Goal: Information Seeking & Learning: Check status

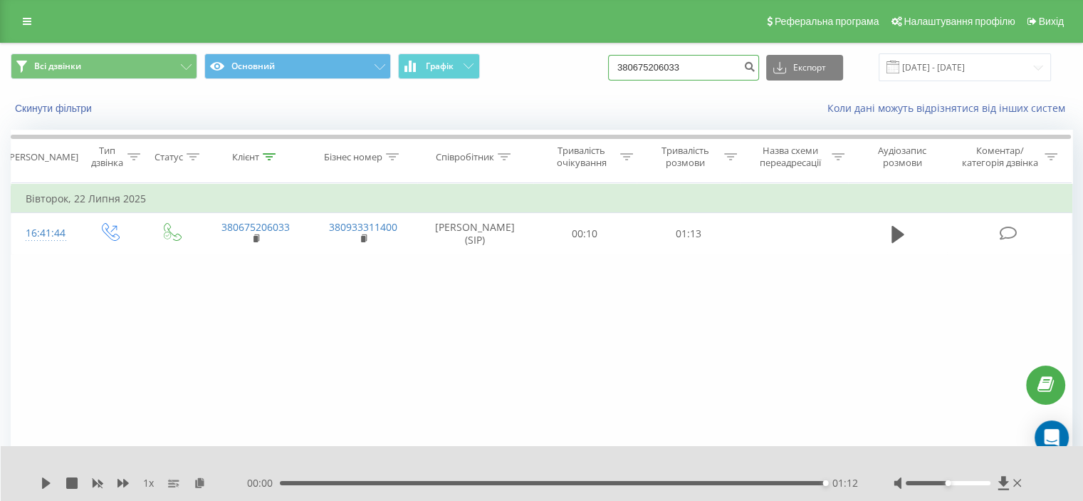
drag, startPoint x: 730, startPoint y: 76, endPoint x: 522, endPoint y: 76, distance: 208.0
click at [523, 76] on div "Всі дзвінки Основний Графік 380675206033 Експорт .csv .xls .xlsx 19.05.2025 - 1…" at bounding box center [542, 67] width 1062 height 28
paste input "380 503 519 1"
type input "380503519133"
click at [756, 61] on icon "submit" at bounding box center [750, 65] width 12 height 9
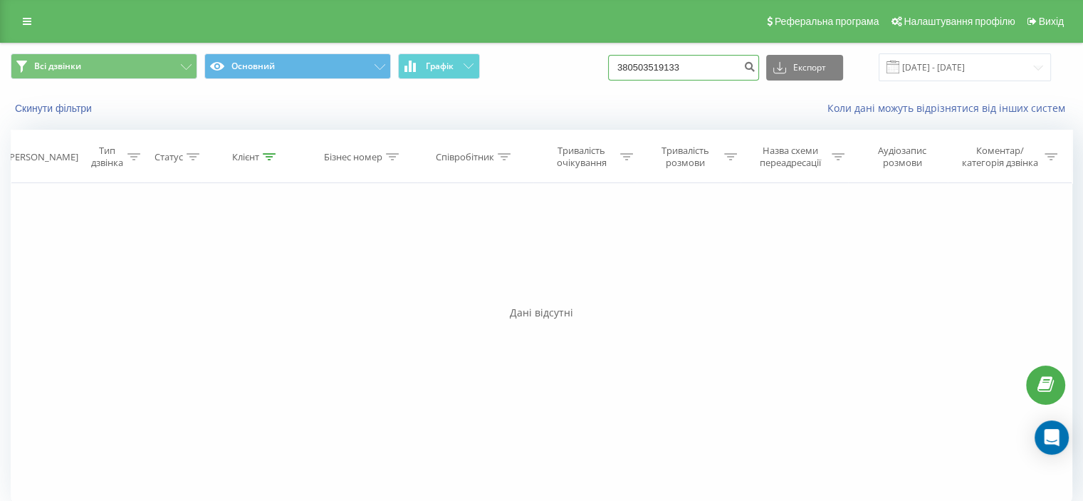
drag, startPoint x: 725, startPoint y: 73, endPoint x: 530, endPoint y: 93, distance: 196.3
click at [541, 70] on div "Всі дзвінки Основний Графік 380503519133 Експорт .csv .xls .xlsx 19.05.2025 - 1…" at bounding box center [542, 67] width 1062 height 28
paste input "0674080036"
type input "380674080036"
click at [759, 73] on button "submit" at bounding box center [749, 68] width 19 height 26
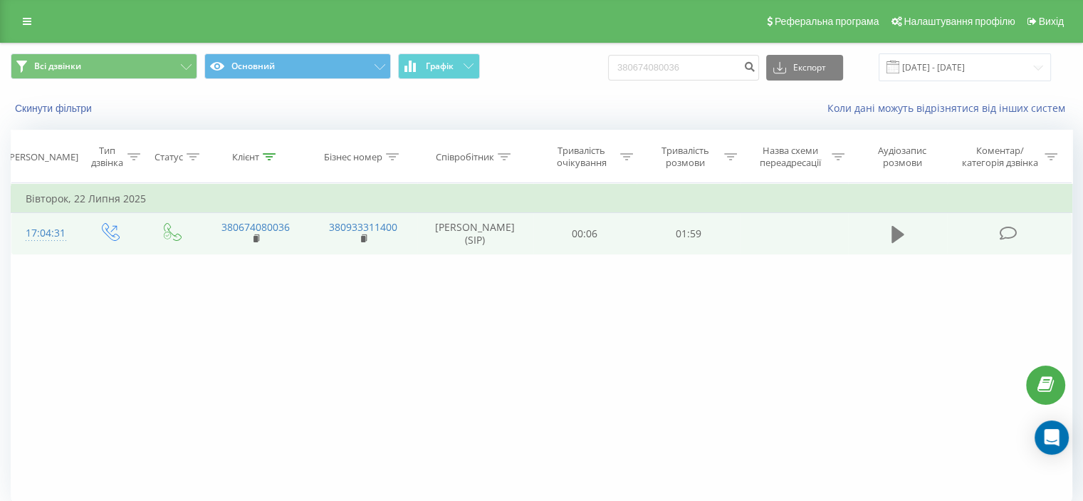
click at [892, 238] on icon at bounding box center [898, 234] width 13 height 20
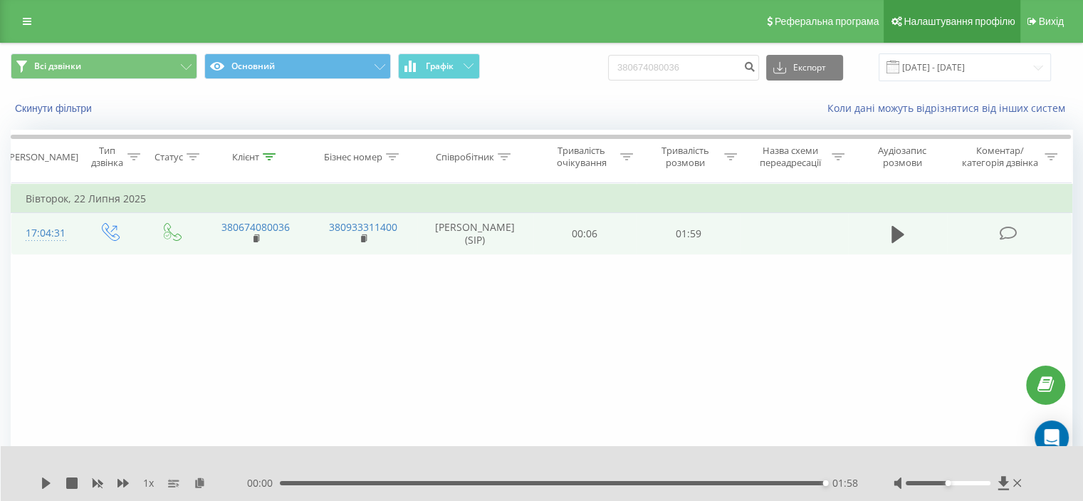
click at [959, 36] on link "Налаштування профілю" at bounding box center [952, 21] width 136 height 43
click at [957, 70] on input "[DATE] - [DATE]" at bounding box center [965, 67] width 172 height 28
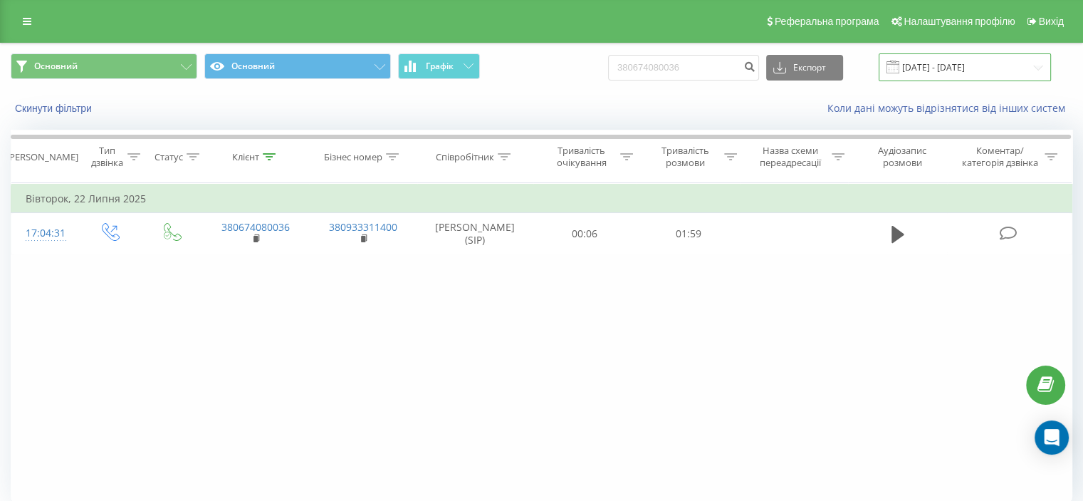
click at [1023, 71] on input "[DATE] - [DATE]" at bounding box center [965, 67] width 172 height 28
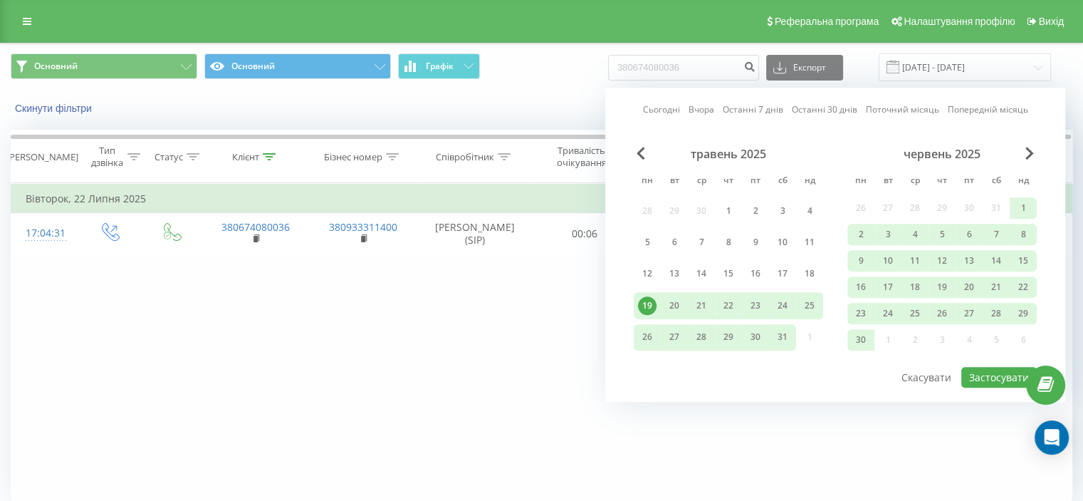
click at [680, 108] on link "Сьогодні" at bounding box center [661, 110] width 37 height 14
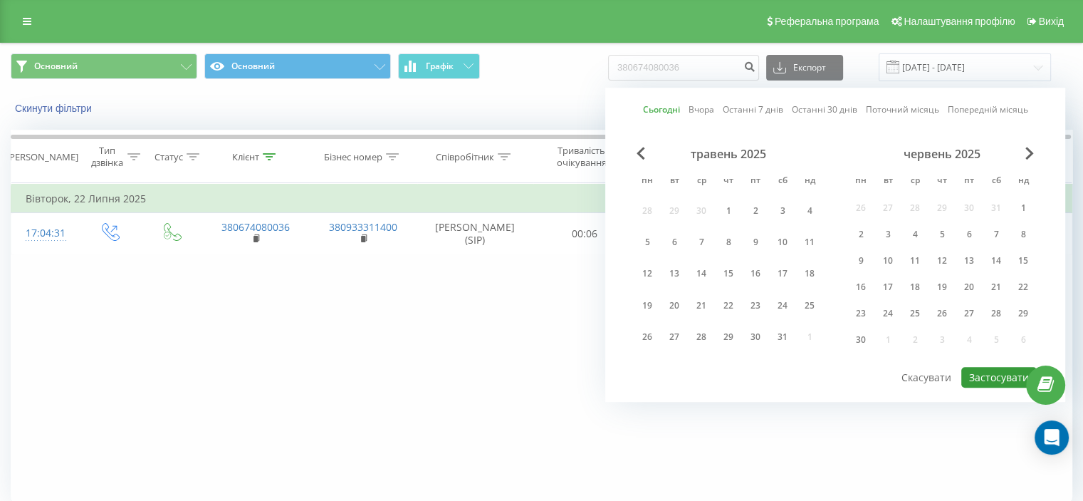
click at [980, 370] on button "Застосувати" at bounding box center [1000, 377] width 76 height 21
type input "[DATE] - [DATE]"
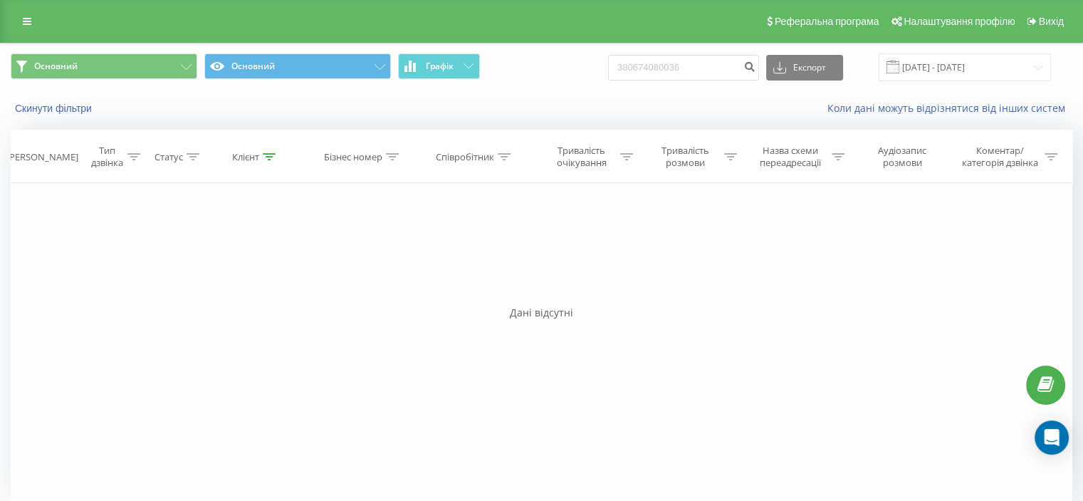
click at [345, 2] on div "Реферальна програма Налаштування профілю Вихід" at bounding box center [541, 21] width 1083 height 43
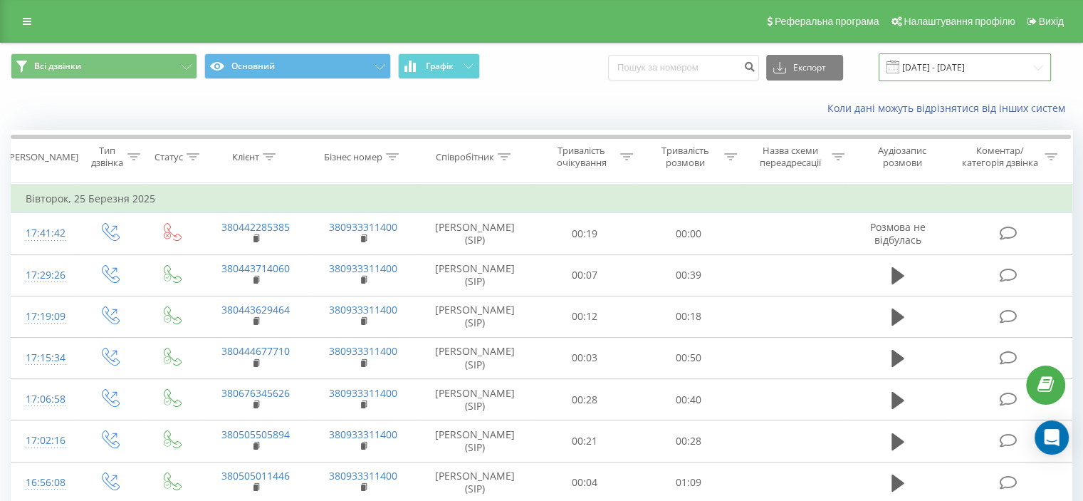
click at [999, 68] on input "25.02.2025 - 25.03.2025" at bounding box center [965, 67] width 172 height 28
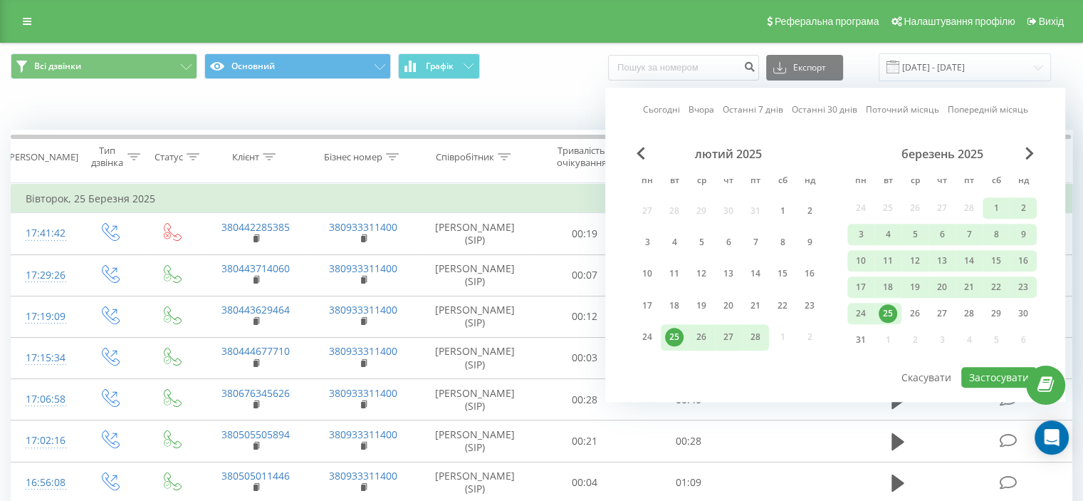
click at [661, 113] on link "Сьогодні" at bounding box center [661, 110] width 37 height 14
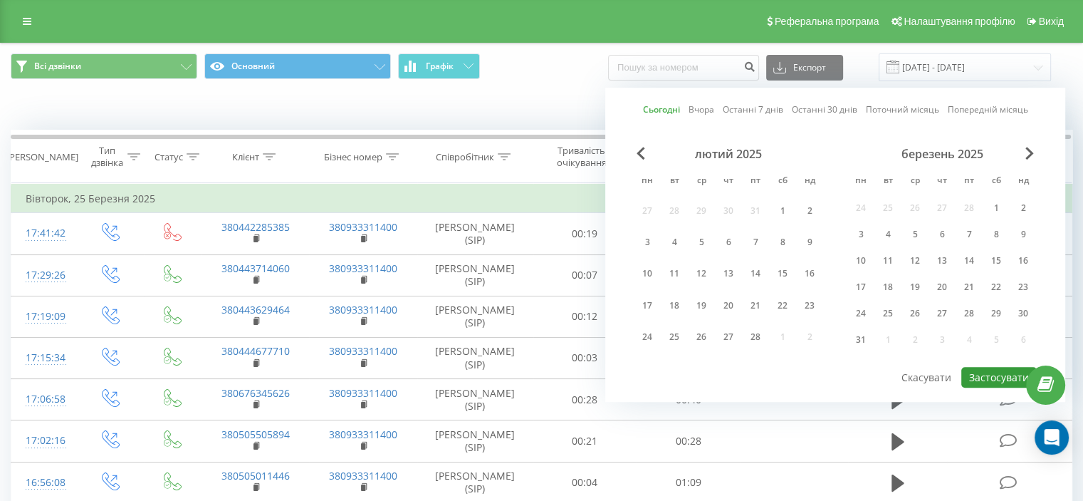
click at [992, 372] on button "Застосувати" at bounding box center [1000, 377] width 76 height 21
type input "19.08.2025 - 19.08.2025"
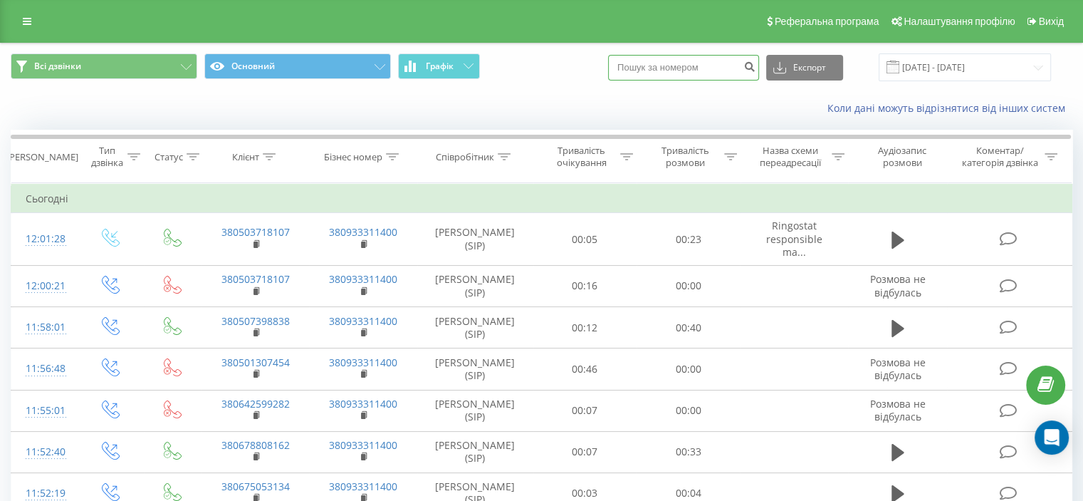
click at [689, 76] on input at bounding box center [683, 68] width 151 height 26
paste input "380 503 179 225"
click at [699, 67] on input "380 503 179 225" at bounding box center [683, 68] width 151 height 26
click at [695, 68] on input "380 503 179 225" at bounding box center [683, 68] width 151 height 26
click at [679, 68] on input "380 503 179225" at bounding box center [683, 68] width 151 height 26
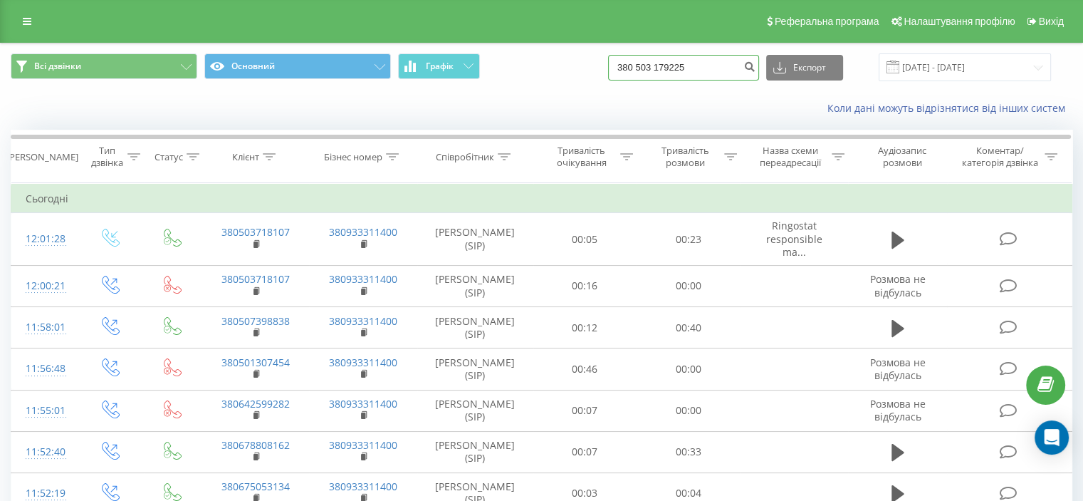
click at [675, 61] on input "380 503 179225" at bounding box center [683, 68] width 151 height 26
click at [658, 65] on input "380 503179225" at bounding box center [683, 68] width 151 height 26
type input "380503179225"
click at [756, 69] on icon "submit" at bounding box center [750, 65] width 12 height 9
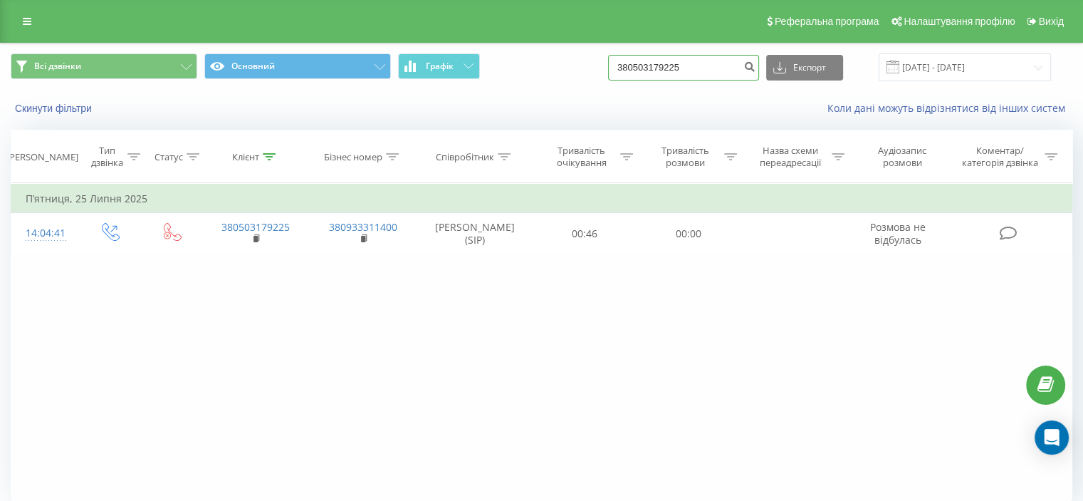
drag, startPoint x: 744, startPoint y: 65, endPoint x: 505, endPoint y: 85, distance: 240.2
click at [505, 85] on div "Всі дзвінки Основний Графік 380503179225 Експорт .csv .xls .xlsx [DATE] - [DATE]" at bounding box center [542, 67] width 1082 height 48
paste input "380 660 734 832"
click at [693, 67] on input "380 660 734 832" at bounding box center [683, 68] width 151 height 26
click at [678, 70] on input "380 660 734832" at bounding box center [683, 68] width 151 height 26
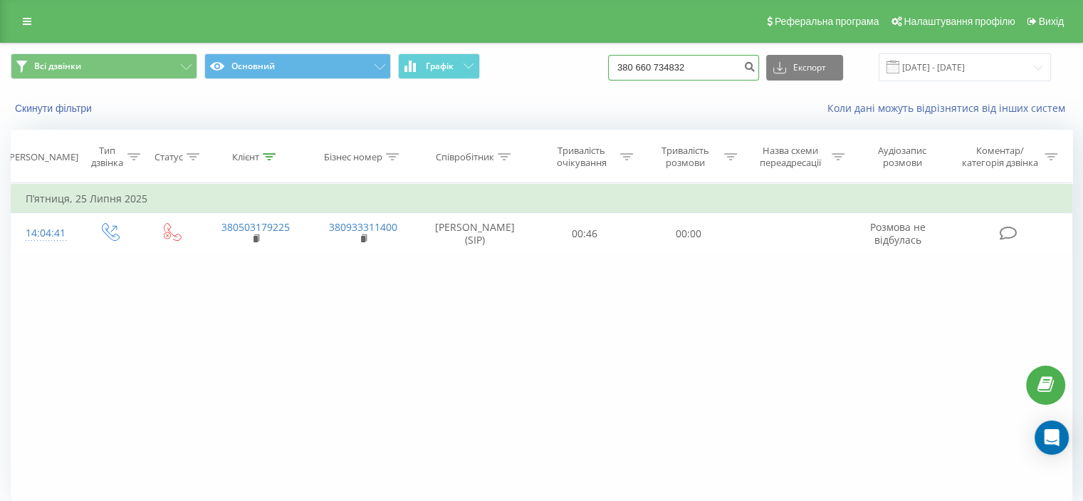
click at [677, 71] on input "380 660 734832" at bounding box center [683, 68] width 151 height 26
click at [656, 69] on input "380 660734832" at bounding box center [683, 68] width 151 height 26
click at [660, 71] on input "380 660734832" at bounding box center [683, 68] width 151 height 26
type input "380660734832"
click at [756, 69] on icon "submit" at bounding box center [750, 65] width 12 height 9
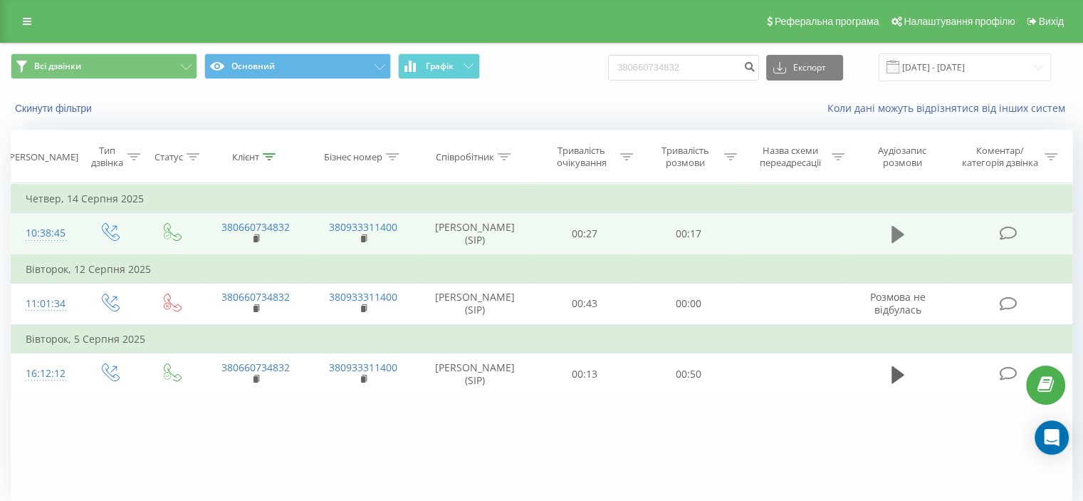
click at [907, 236] on button at bounding box center [898, 234] width 21 height 21
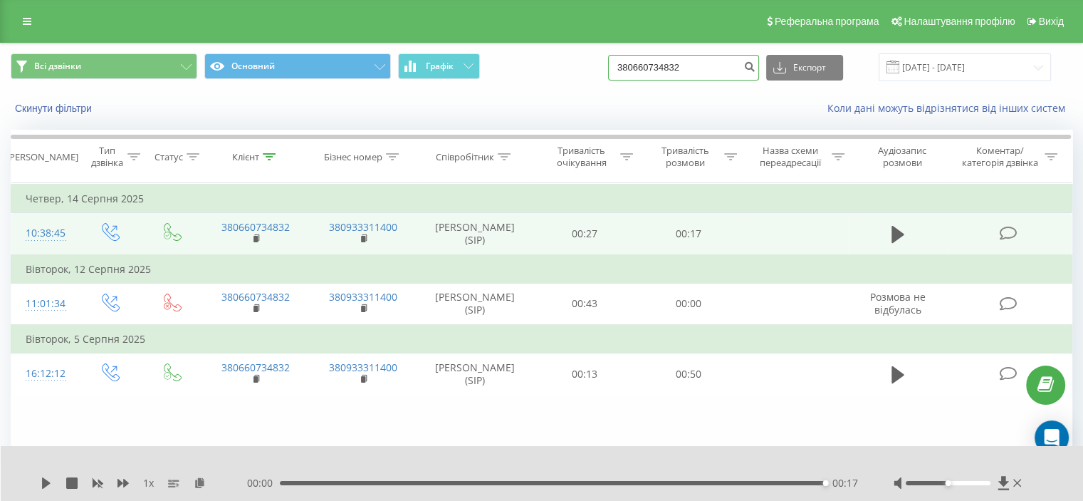
drag, startPoint x: 729, startPoint y: 63, endPoint x: 553, endPoint y: 66, distance: 176.0
click at [573, 68] on div "Всі дзвінки Основний Графік 380660734832 Експорт .csv .xls .xlsx 19.05.2025 - 1…" at bounding box center [542, 67] width 1062 height 28
click at [756, 67] on icon "submit" at bounding box center [750, 65] width 12 height 9
click at [1000, 71] on input "[DATE] - [DATE]" at bounding box center [965, 67] width 172 height 28
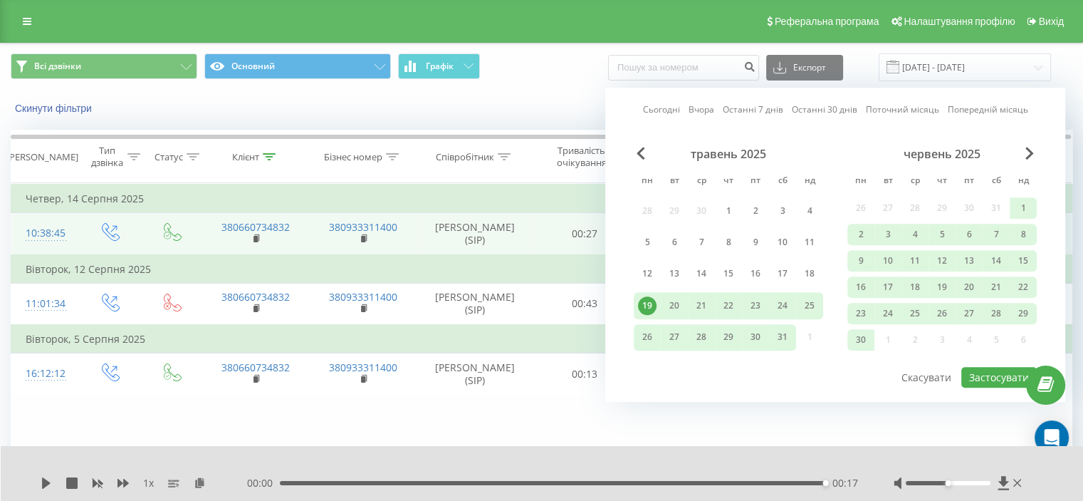
click at [664, 108] on link "Сьогодні" at bounding box center [661, 110] width 37 height 14
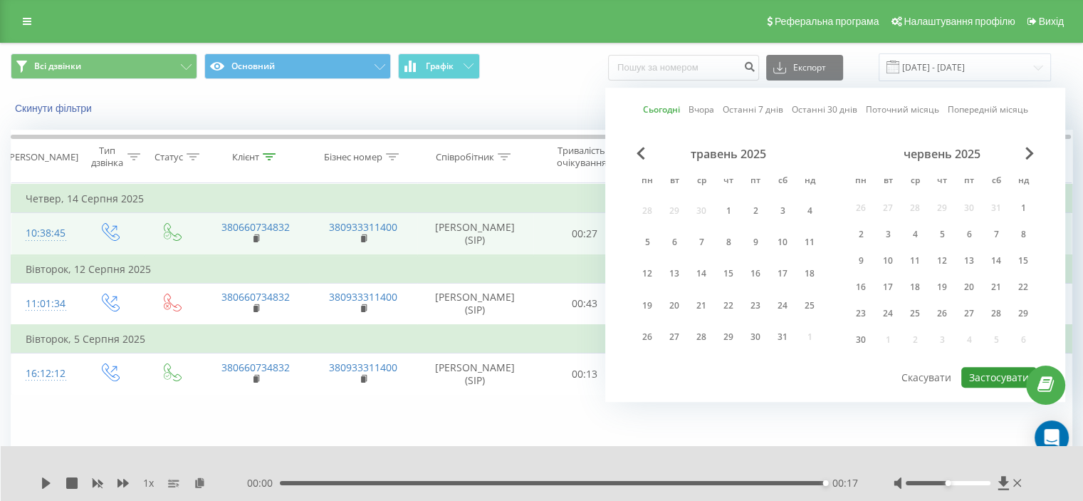
click at [997, 375] on button "Застосувати" at bounding box center [1000, 377] width 76 height 21
type input "19.08.2025 - 19.08.2025"
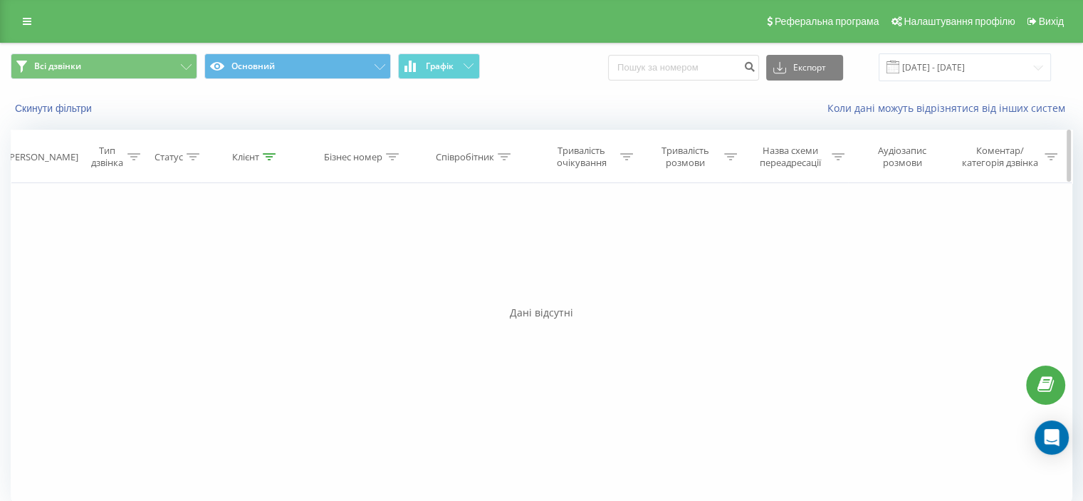
click at [256, 162] on div "Клієнт" at bounding box center [245, 157] width 27 height 12
drag, startPoint x: 279, startPoint y: 261, endPoint x: 78, endPoint y: 234, distance: 202.7
click at [76, 234] on div "Фільтрувати за умовою Дорівнює Введіть значення Скасувати OK Фільтрувати за умо…" at bounding box center [542, 343] width 1062 height 321
click at [215, 284] on button "Скасувати" at bounding box center [223, 288] width 61 height 18
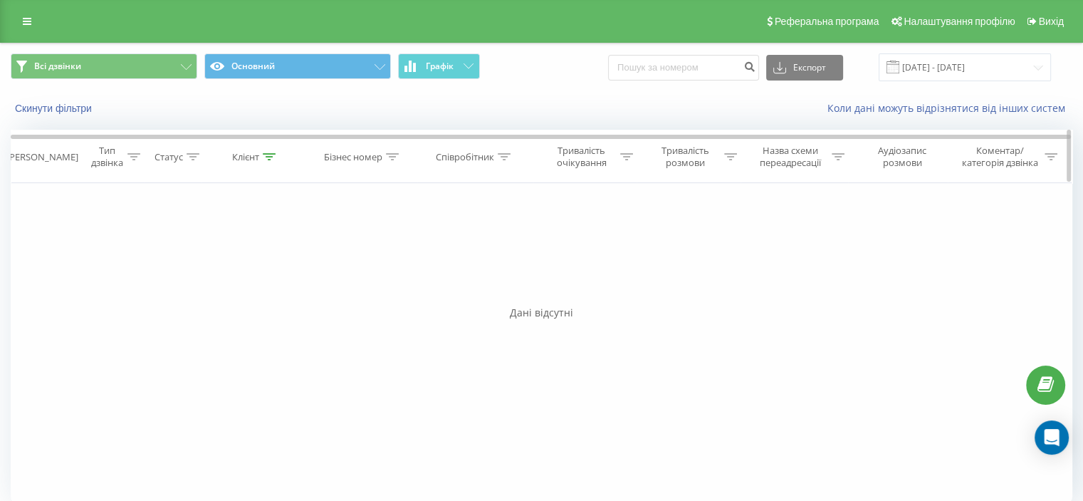
click at [256, 159] on div "Клієнт" at bounding box center [245, 157] width 27 height 12
click at [236, 279] on button "Скасувати" at bounding box center [223, 288] width 61 height 18
click at [268, 161] on div at bounding box center [269, 157] width 13 height 12
drag, startPoint x: 261, startPoint y: 256, endPoint x: 140, endPoint y: 259, distance: 121.8
click at [140, 259] on div "Фільтрувати за умовою Дорівнює Введіть значення Скасувати OK Фільтрувати за умо…" at bounding box center [542, 343] width 1062 height 321
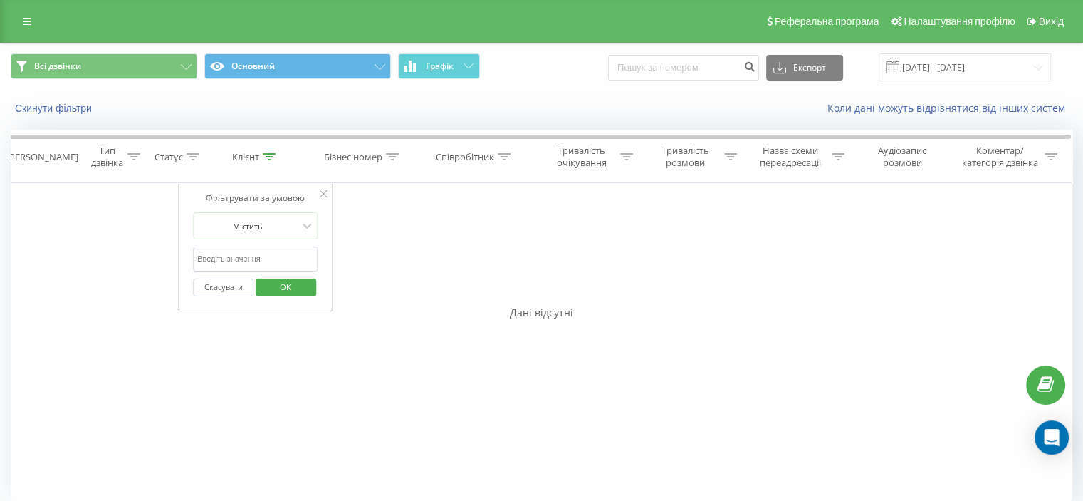
click at [282, 283] on span "OK" at bounding box center [286, 287] width 40 height 22
click at [239, 155] on div "Клієнт" at bounding box center [245, 157] width 27 height 12
click at [268, 222] on div at bounding box center [247, 226] width 101 height 14
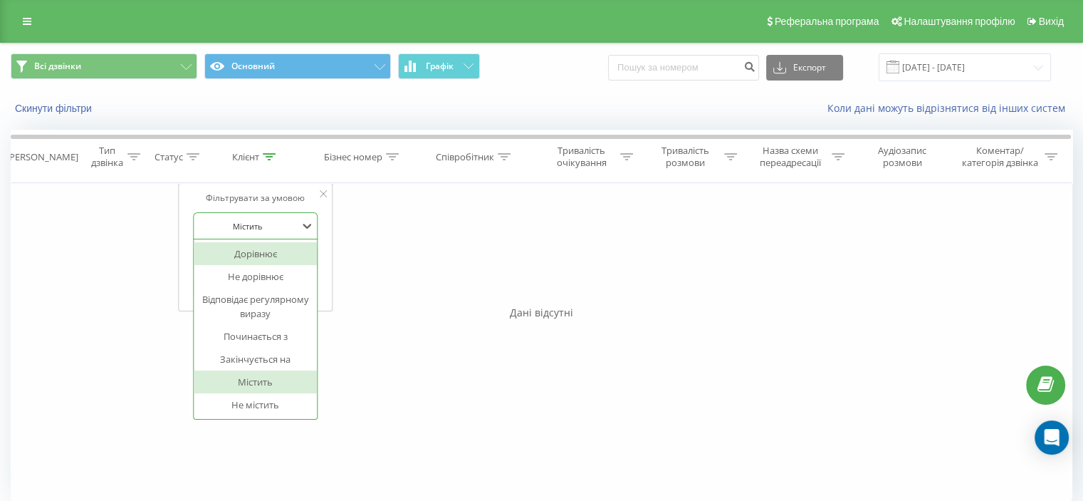
click at [265, 247] on div "Дорівнює" at bounding box center [256, 253] width 124 height 23
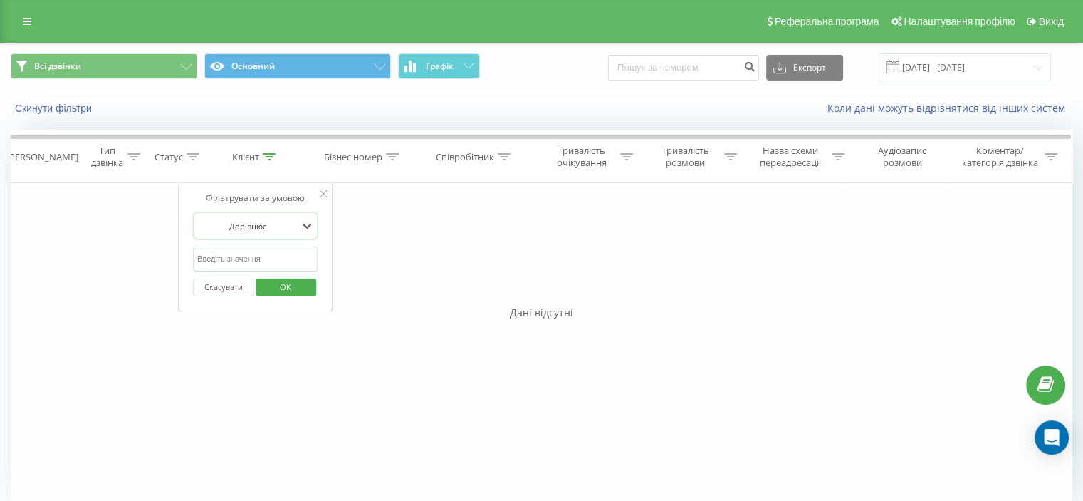
click at [290, 281] on span "OK" at bounding box center [286, 287] width 40 height 22
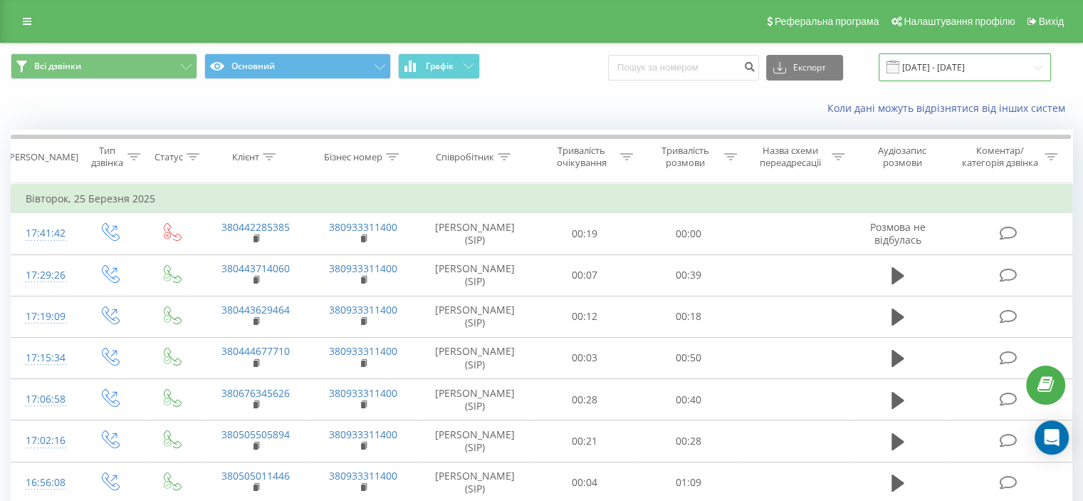
click at [962, 73] on input "[DATE] - [DATE]" at bounding box center [965, 67] width 172 height 28
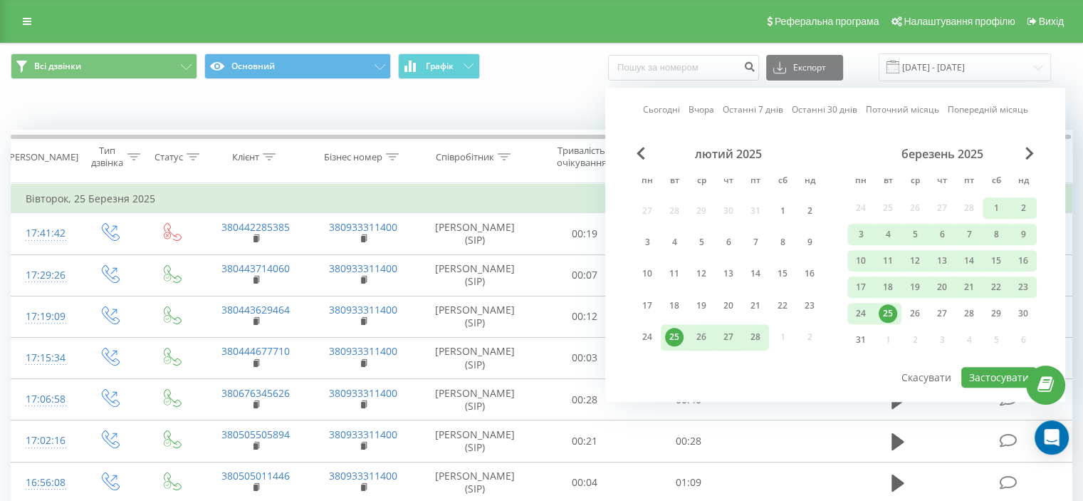
click at [670, 115] on link "Сьогодні" at bounding box center [661, 110] width 37 height 14
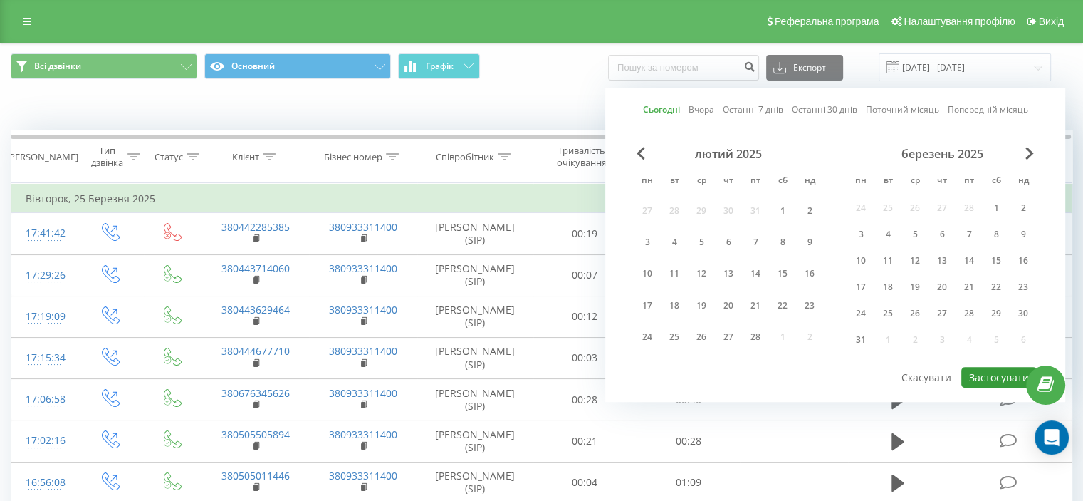
click at [1000, 370] on button "Застосувати" at bounding box center [1000, 377] width 76 height 21
type input "[DATE] - [DATE]"
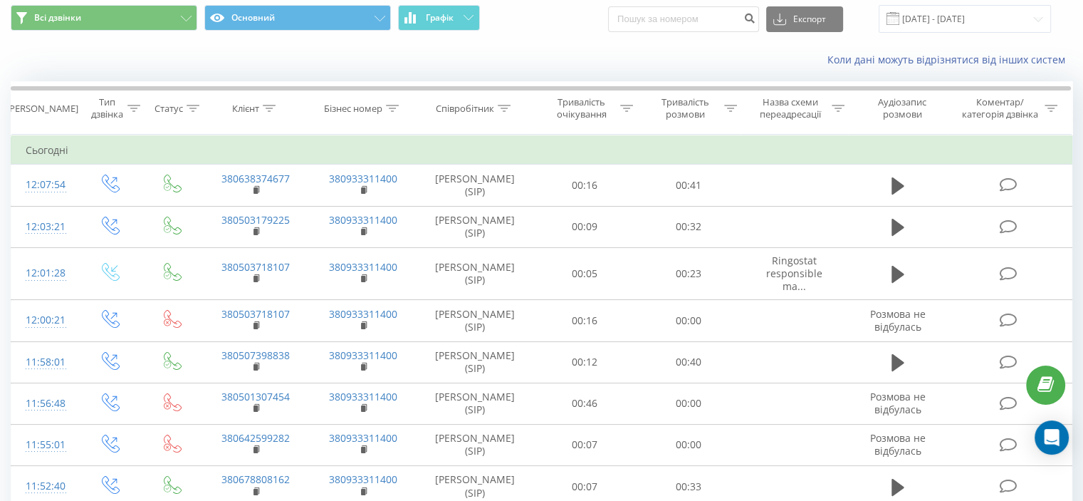
scroll to position [44, 0]
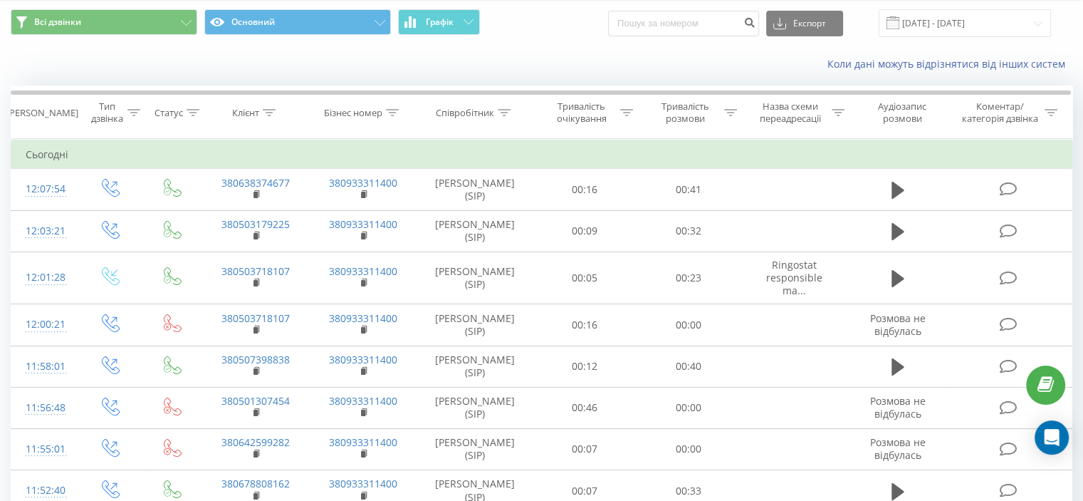
click at [291, 77] on div "Коли дані можуть відрізнятися вiд інших систем" at bounding box center [542, 64] width 1082 height 34
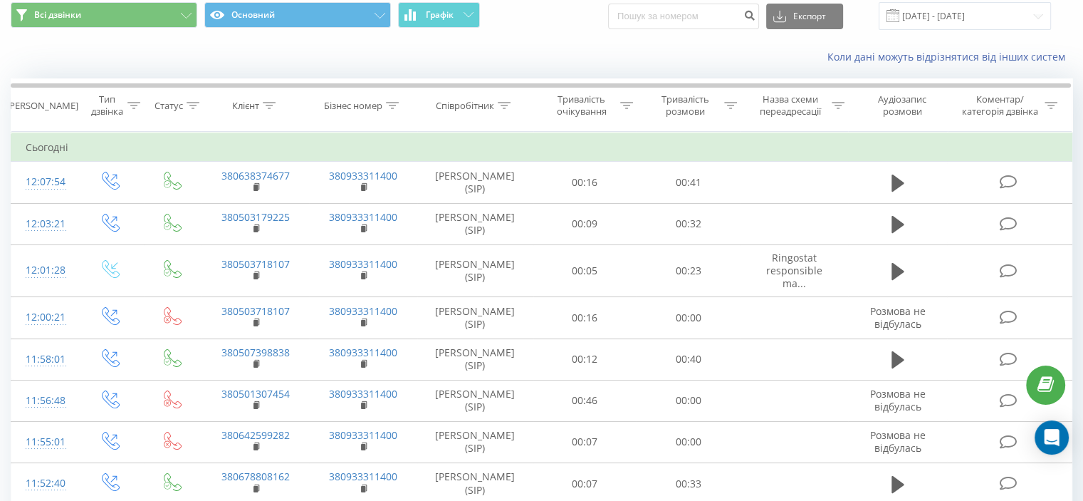
scroll to position [14, 0]
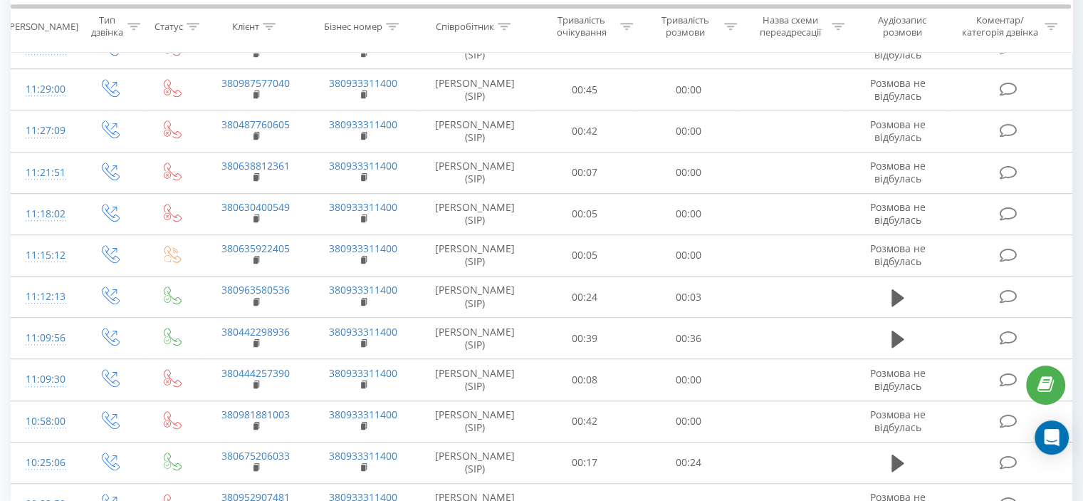
scroll to position [974, 0]
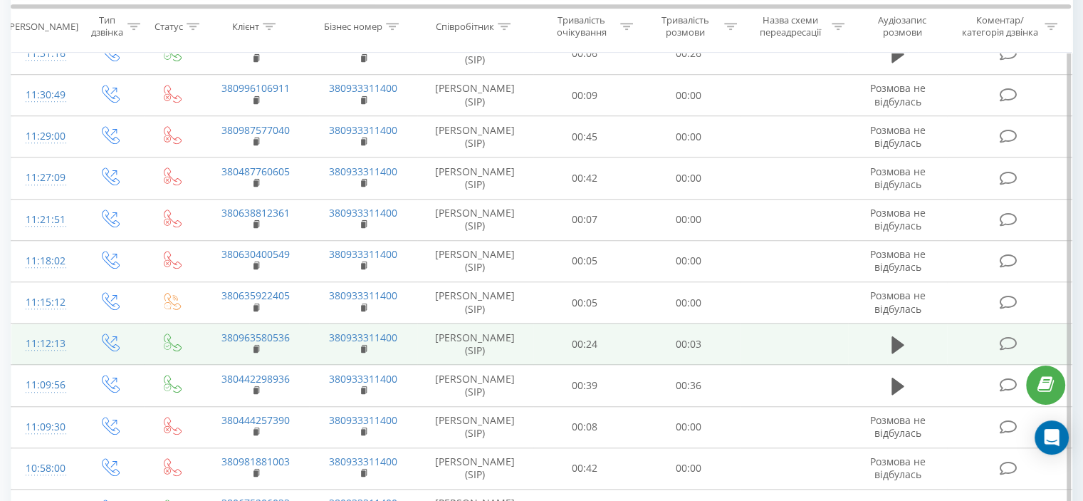
scroll to position [1222, 0]
